Goal: Complete application form: Complete application form

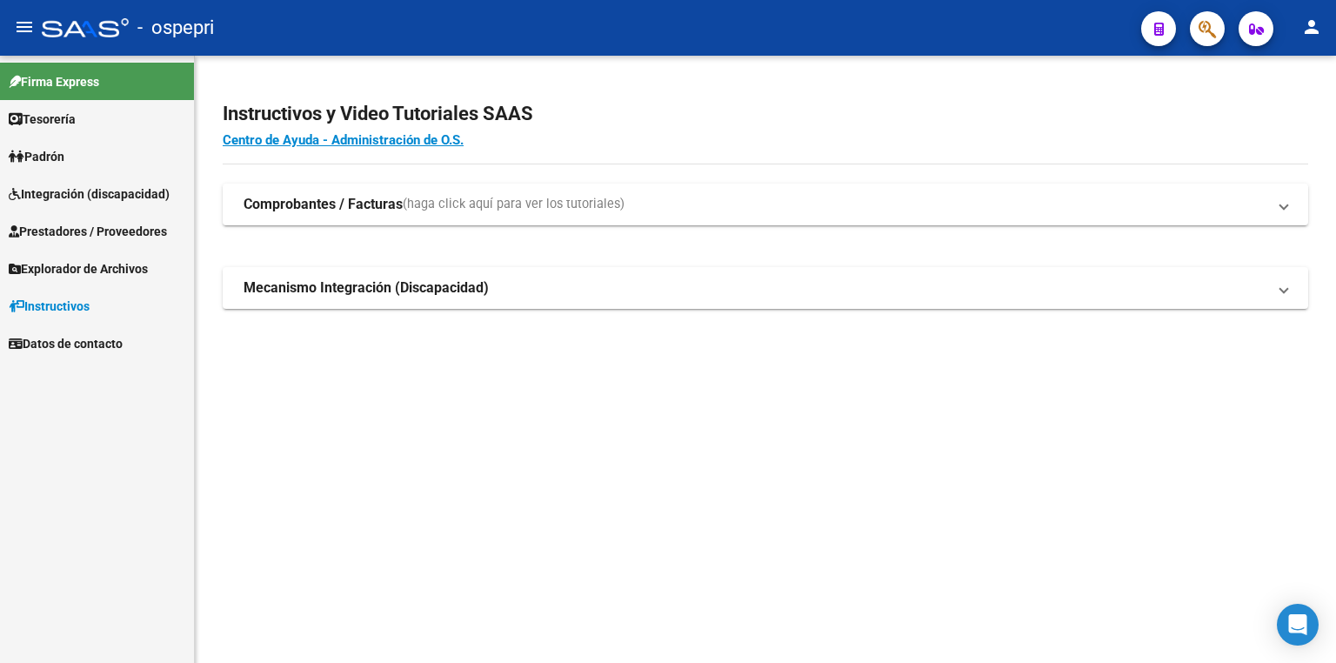
click at [80, 184] on span "Integración (discapacidad)" at bounding box center [89, 193] width 161 height 19
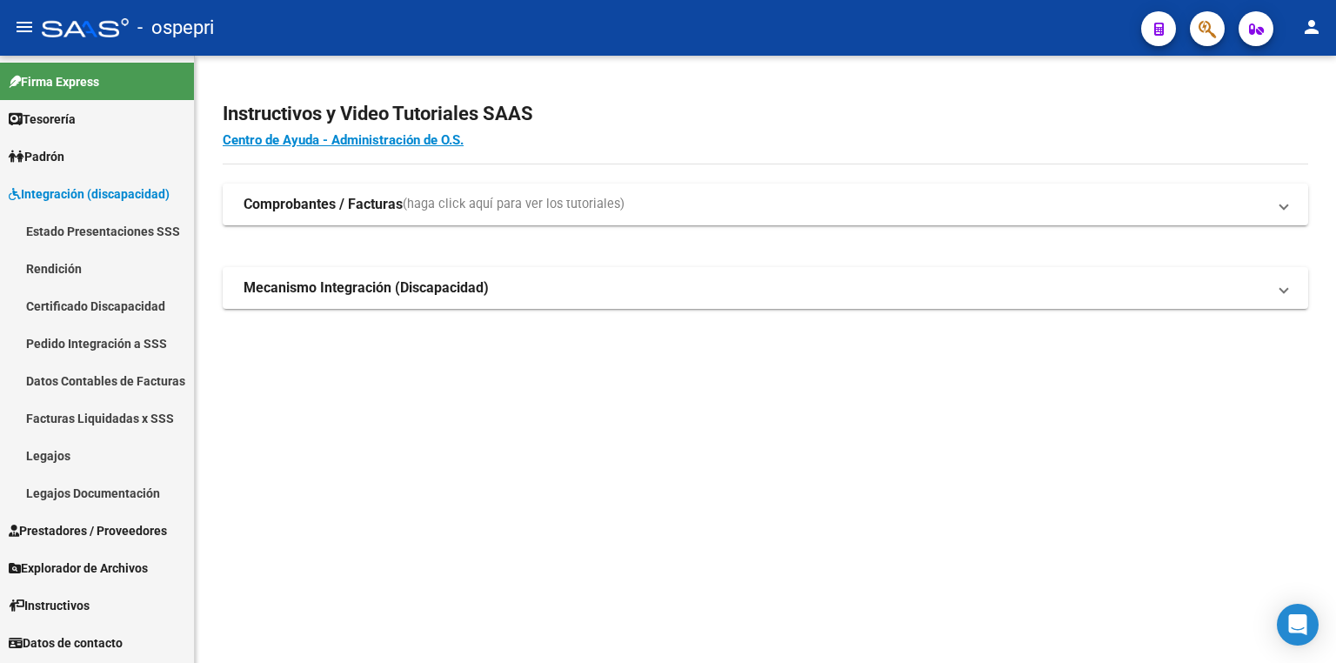
click at [94, 452] on link "Legajos" at bounding box center [97, 455] width 194 height 37
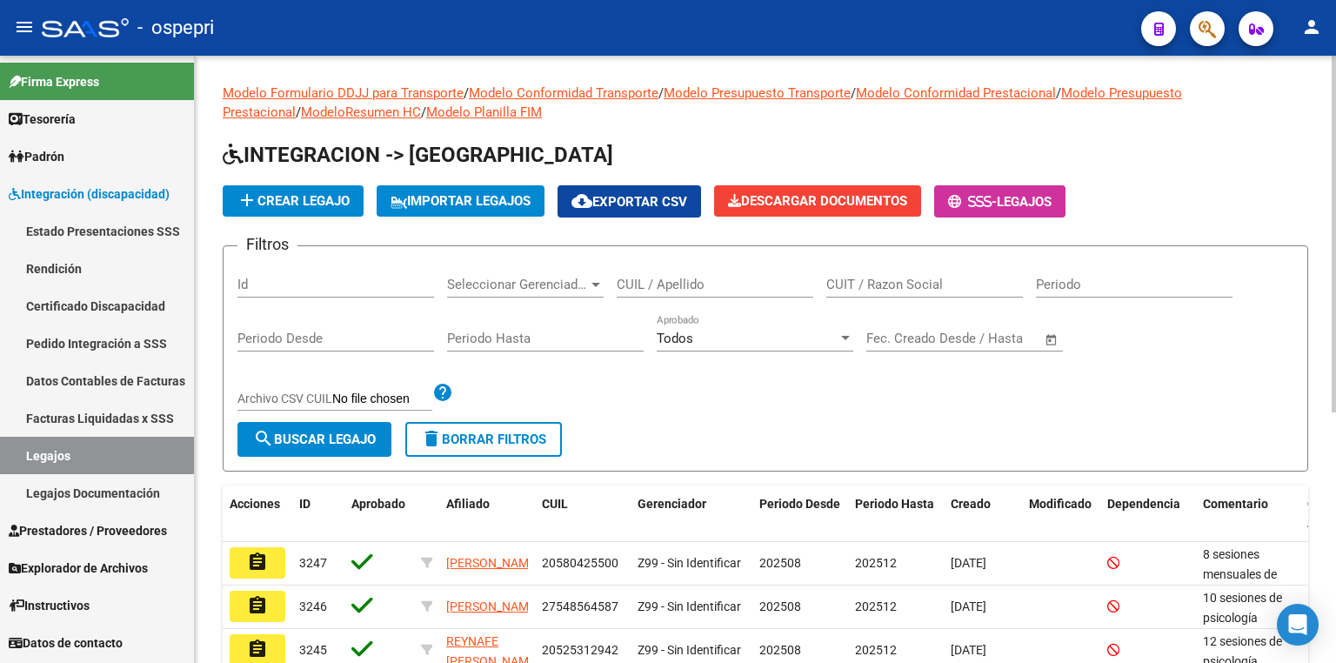
click at [727, 286] on input "CUIL / Apellido" at bounding box center [715, 285] width 197 height 16
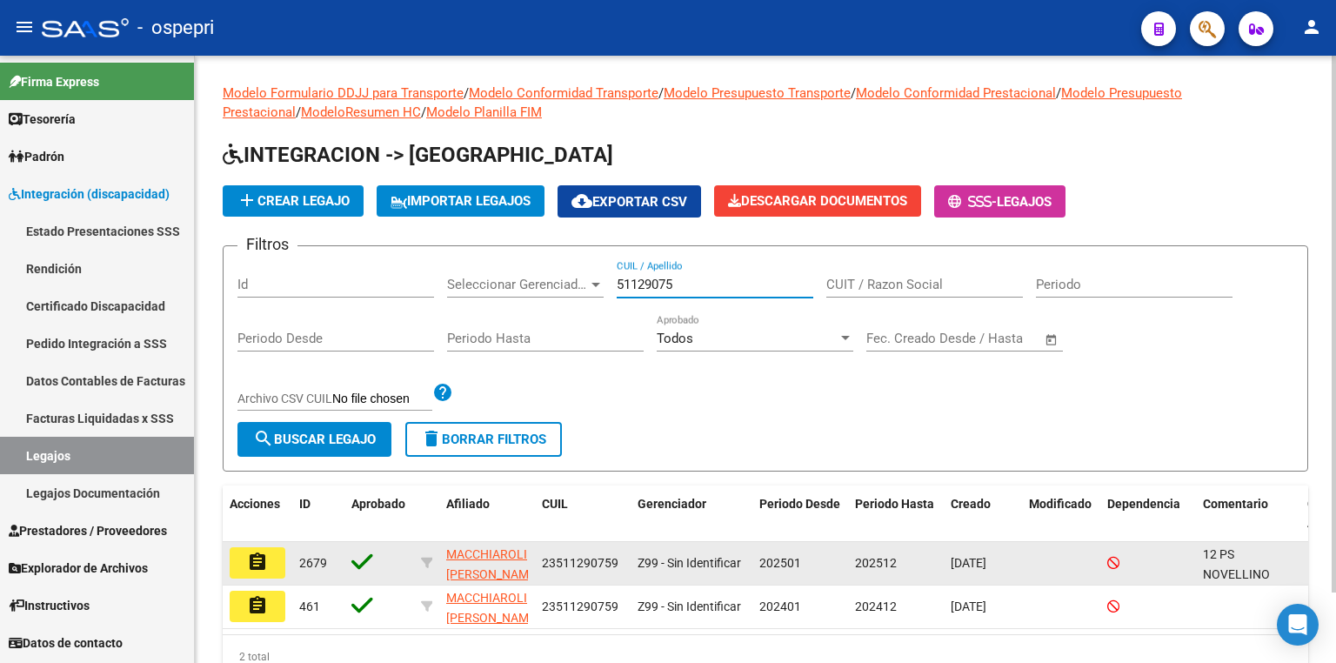
type input "51129075"
click at [264, 560] on mat-icon "assignment" at bounding box center [257, 562] width 21 height 21
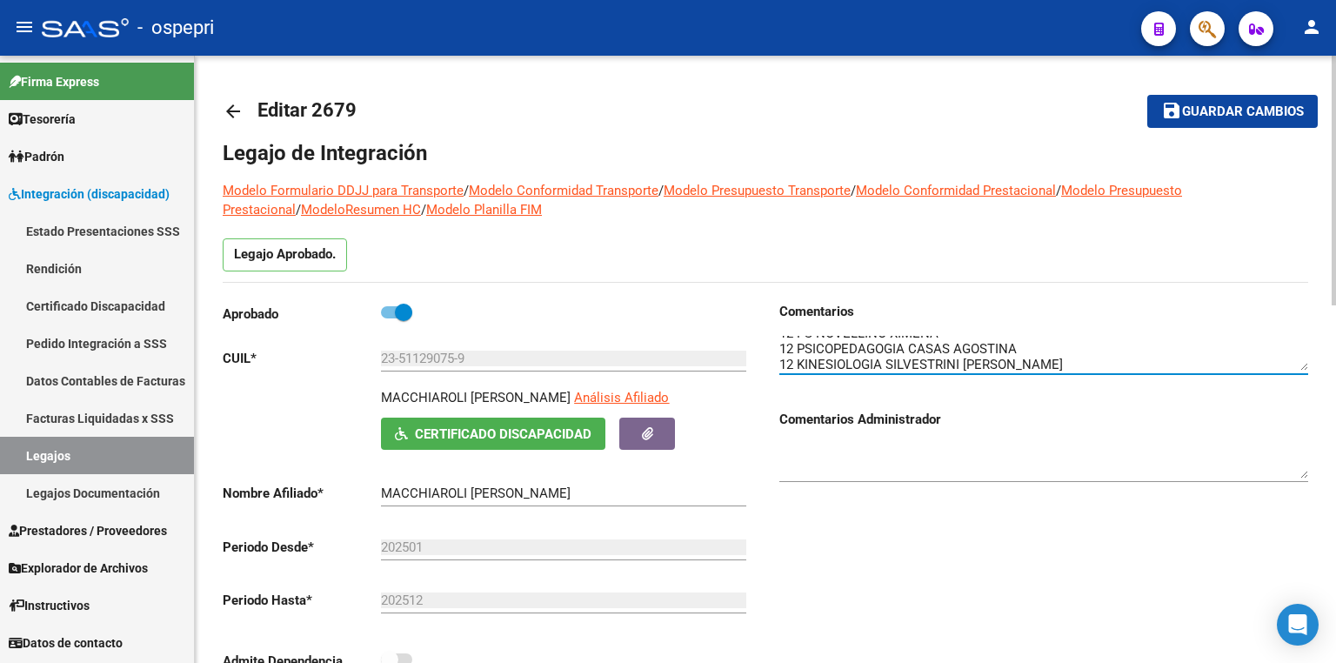
scroll to position [15, 0]
click at [1131, 365] on textarea at bounding box center [1044, 353] width 529 height 35
type textarea "12 PS NOVELLINO XIMENA 12 PSICOPEDAGOGIA CASAS AGOSTINA 12 KINESIOLOGIA SILVEST…"
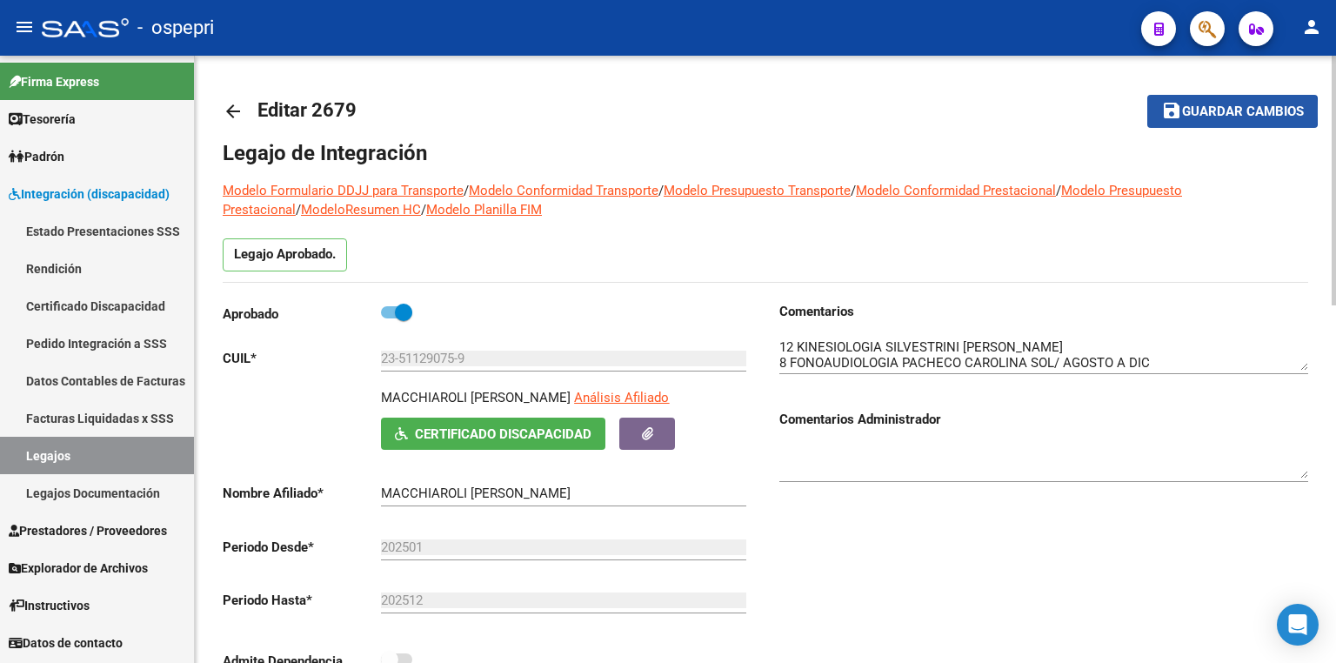
click at [1209, 112] on span "Guardar cambios" at bounding box center [1243, 112] width 122 height 16
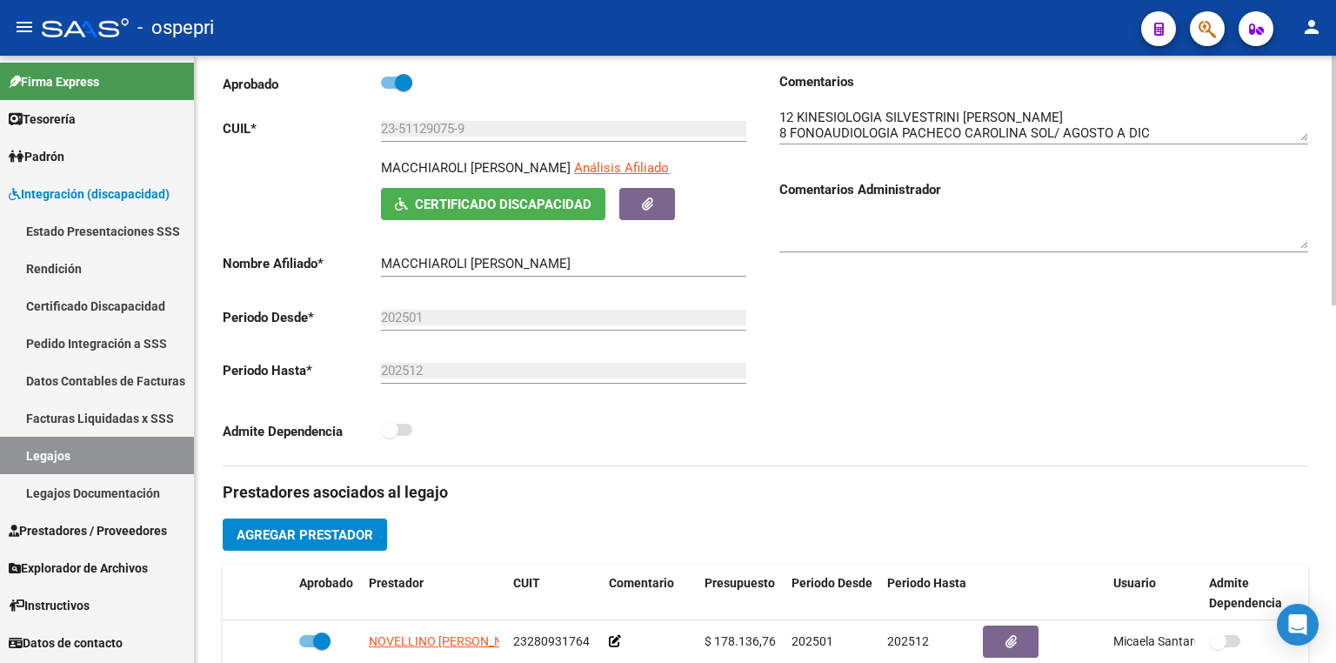
scroll to position [278, 0]
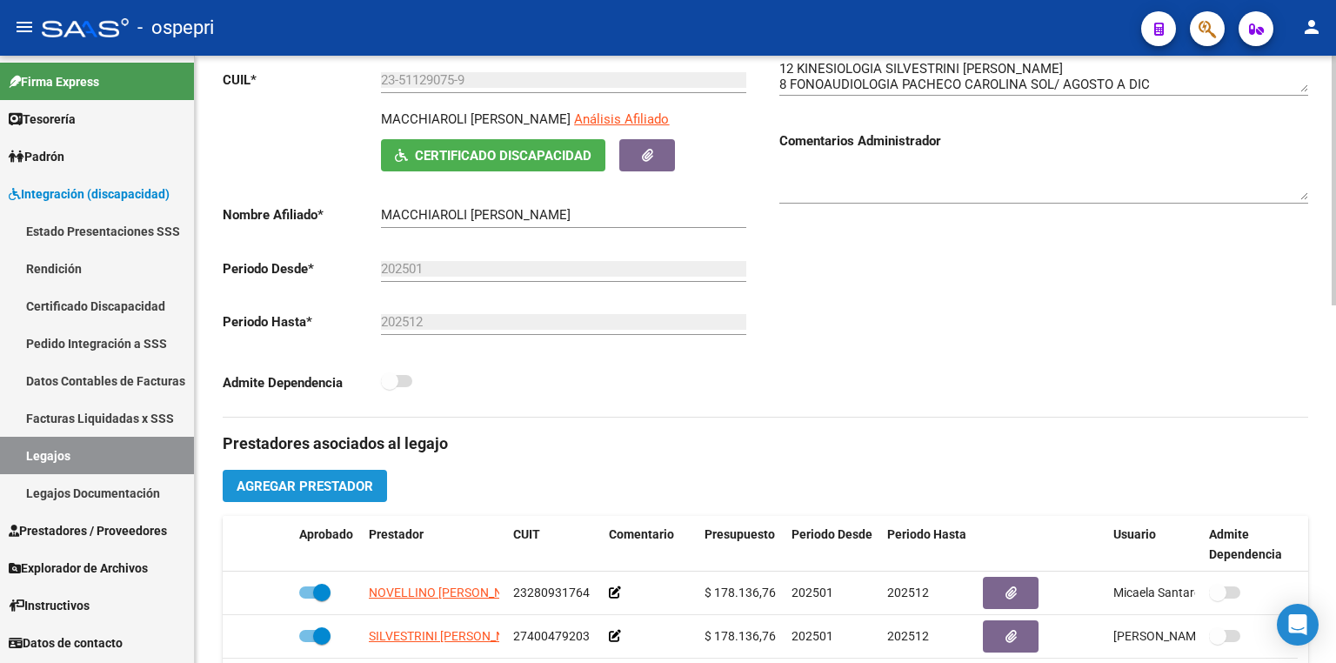
click at [343, 485] on span "Agregar Prestador" at bounding box center [305, 487] width 137 height 16
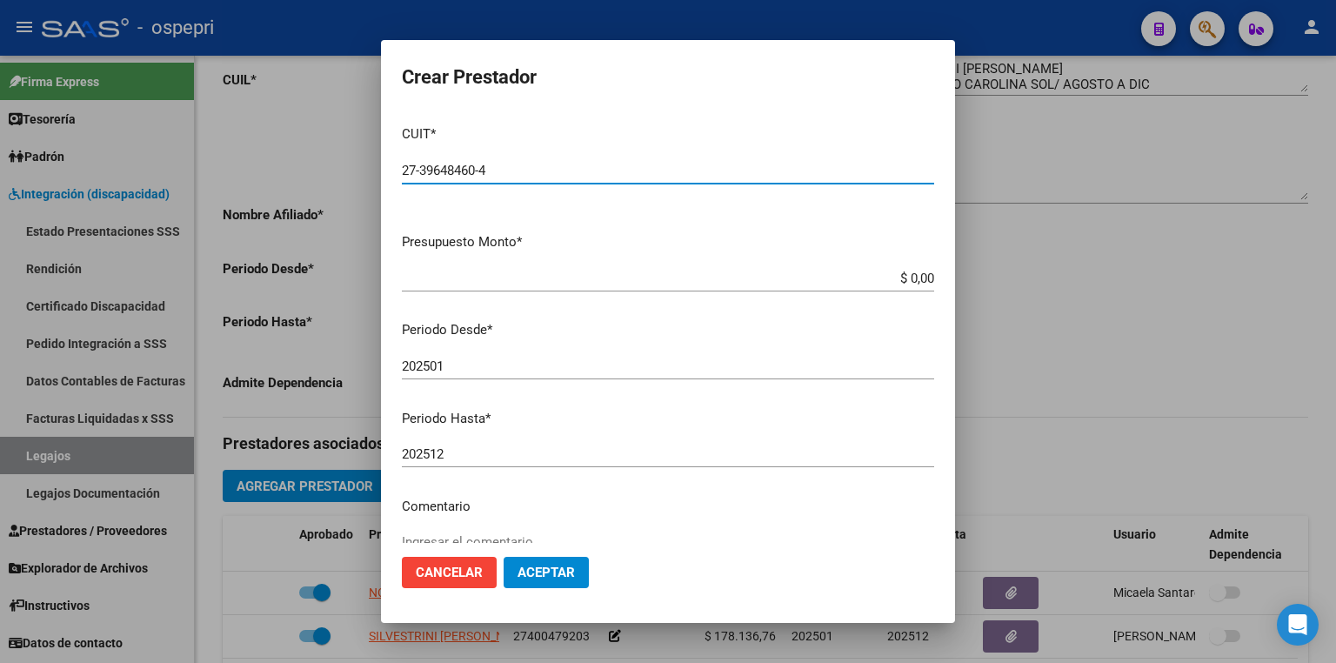
type input "27-39648460-4"
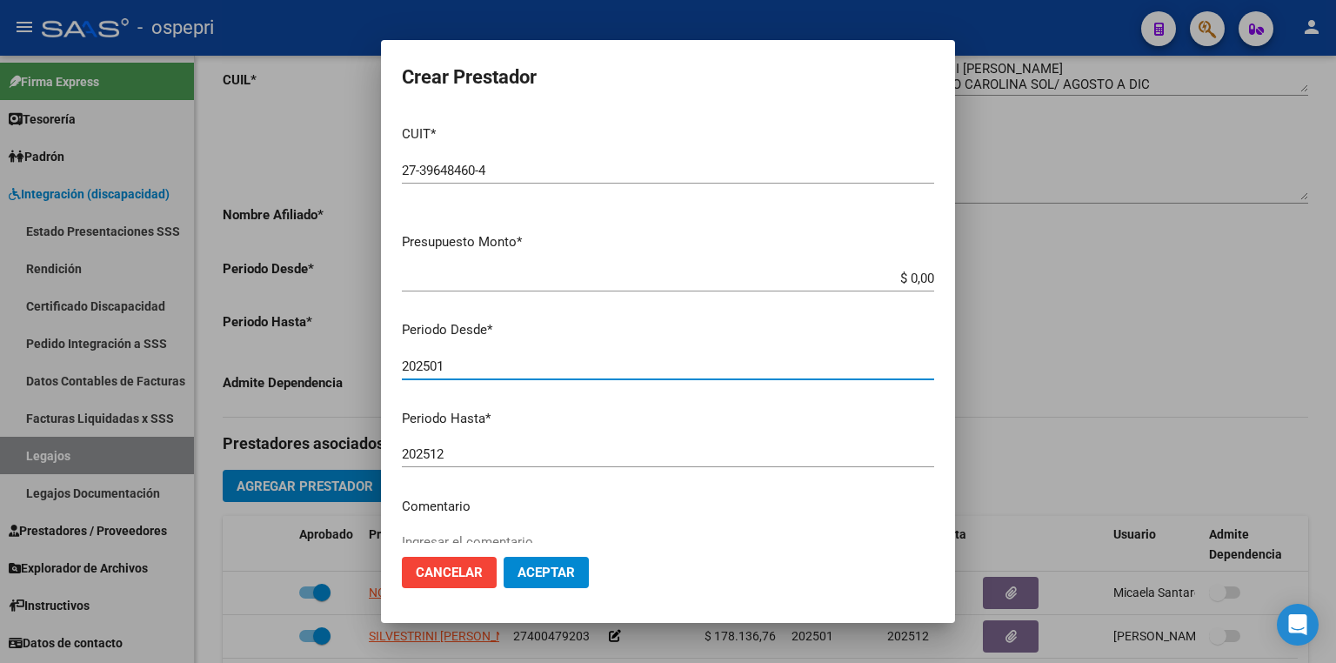
click at [460, 369] on input "202501" at bounding box center [668, 366] width 533 height 16
type input "202508"
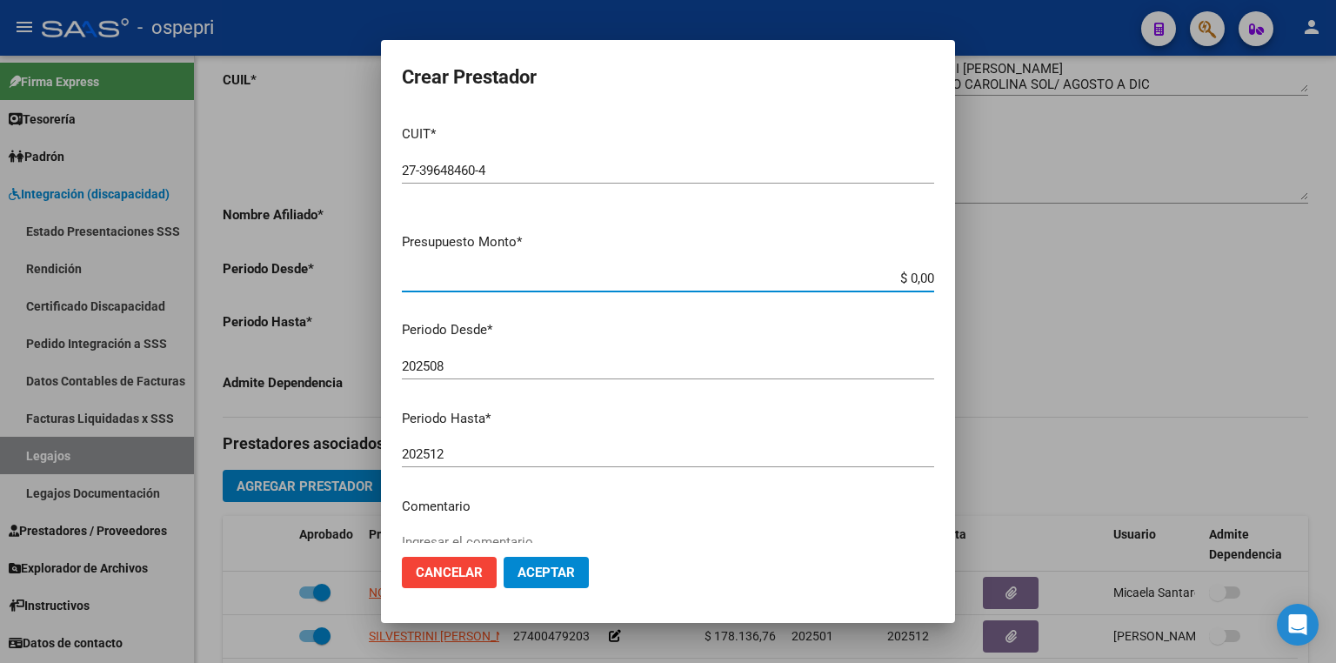
drag, startPoint x: 882, startPoint y: 271, endPoint x: 1117, endPoint y: 296, distance: 236.2
click at [1119, 296] on div "Crear Prestador CUIT * 27-39648460-4 Ingresar CUIT ARCA Padrón Presupuesto Mont…" at bounding box center [668, 331] width 1336 height 663
type input "$ 14.844,73"
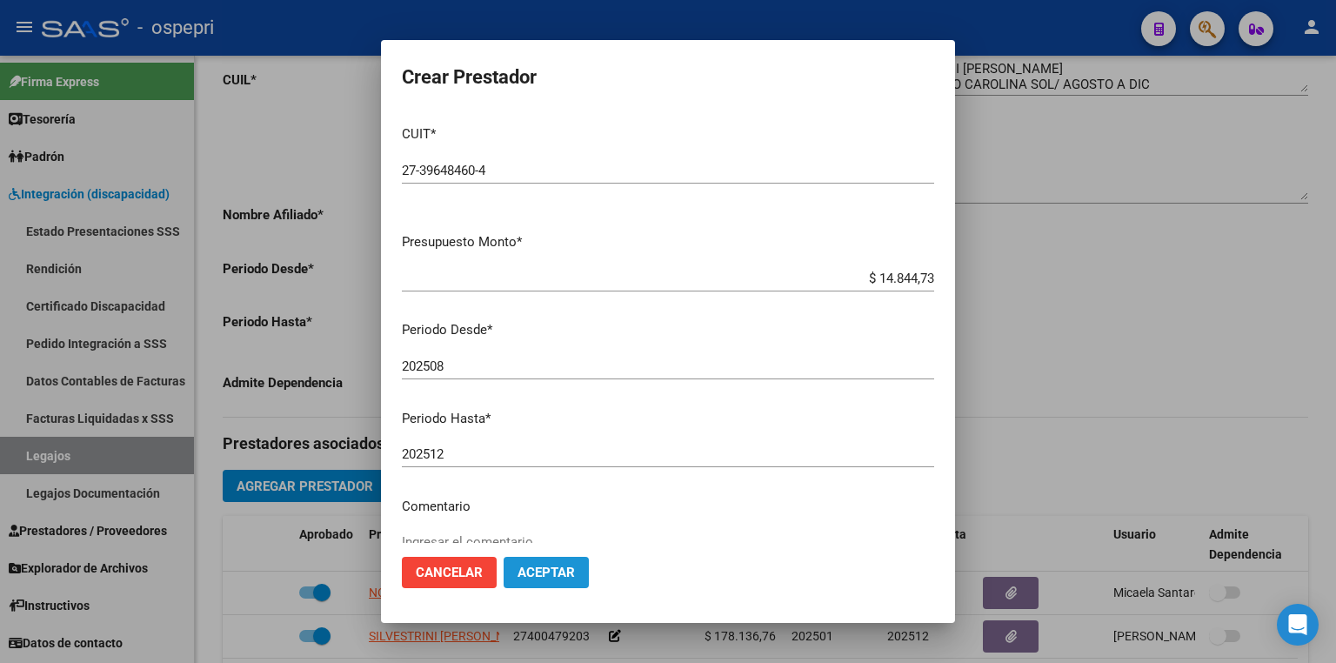
click at [567, 573] on span "Aceptar" at bounding box center [546, 573] width 57 height 16
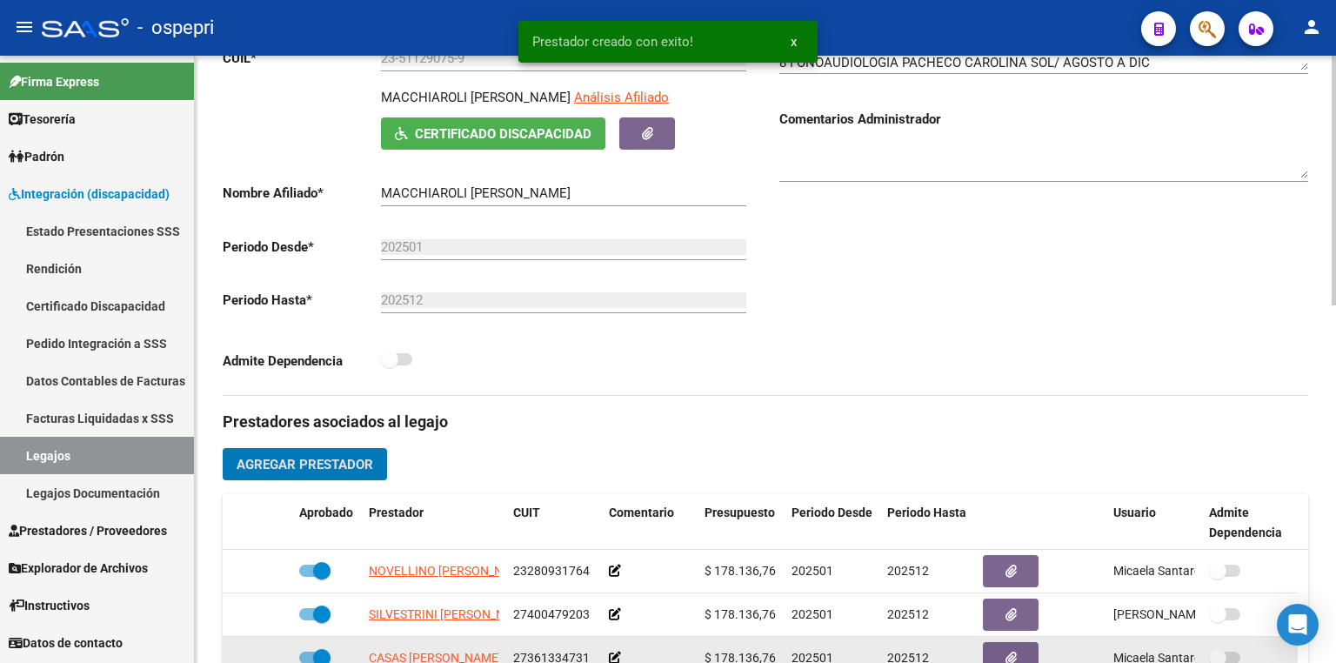
scroll to position [0, 0]
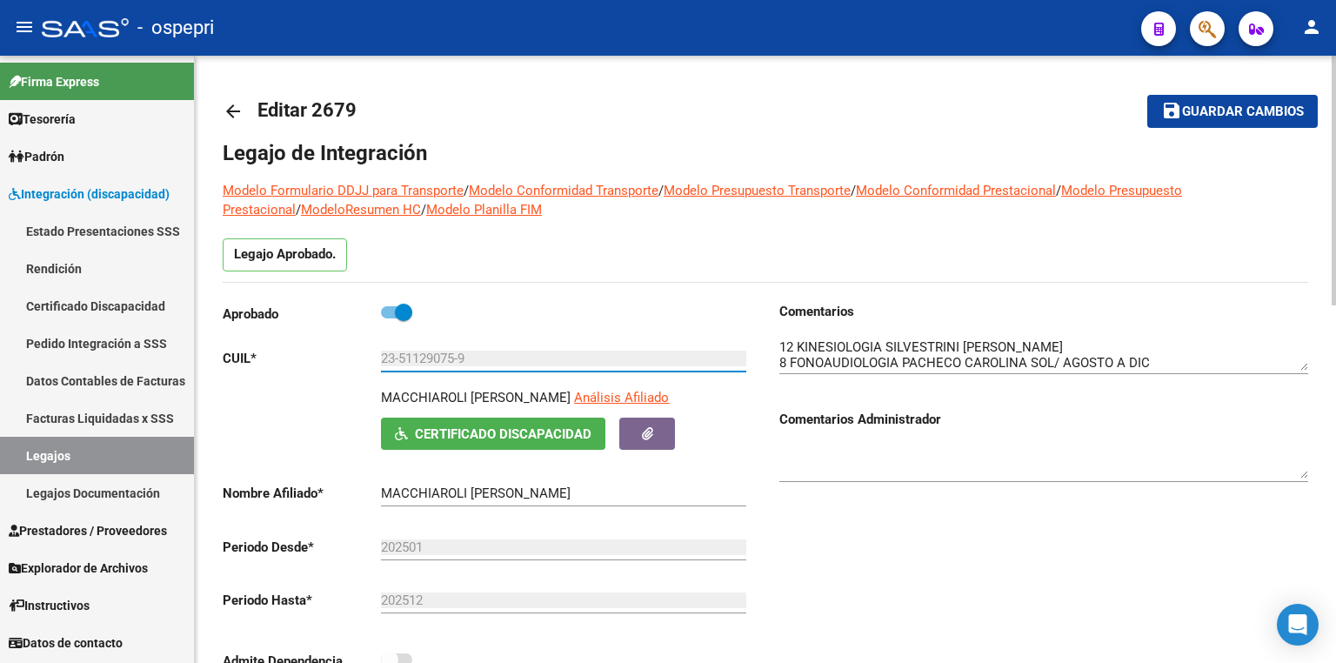
drag, startPoint x: 494, startPoint y: 358, endPoint x: 269, endPoint y: 348, distance: 225.6
click at [269, 351] on app-form-text-field "CUIL * 23-51129075-9 Ingresar CUIL" at bounding box center [485, 359] width 524 height 16
